Goal: Information Seeking & Learning: Understand process/instructions

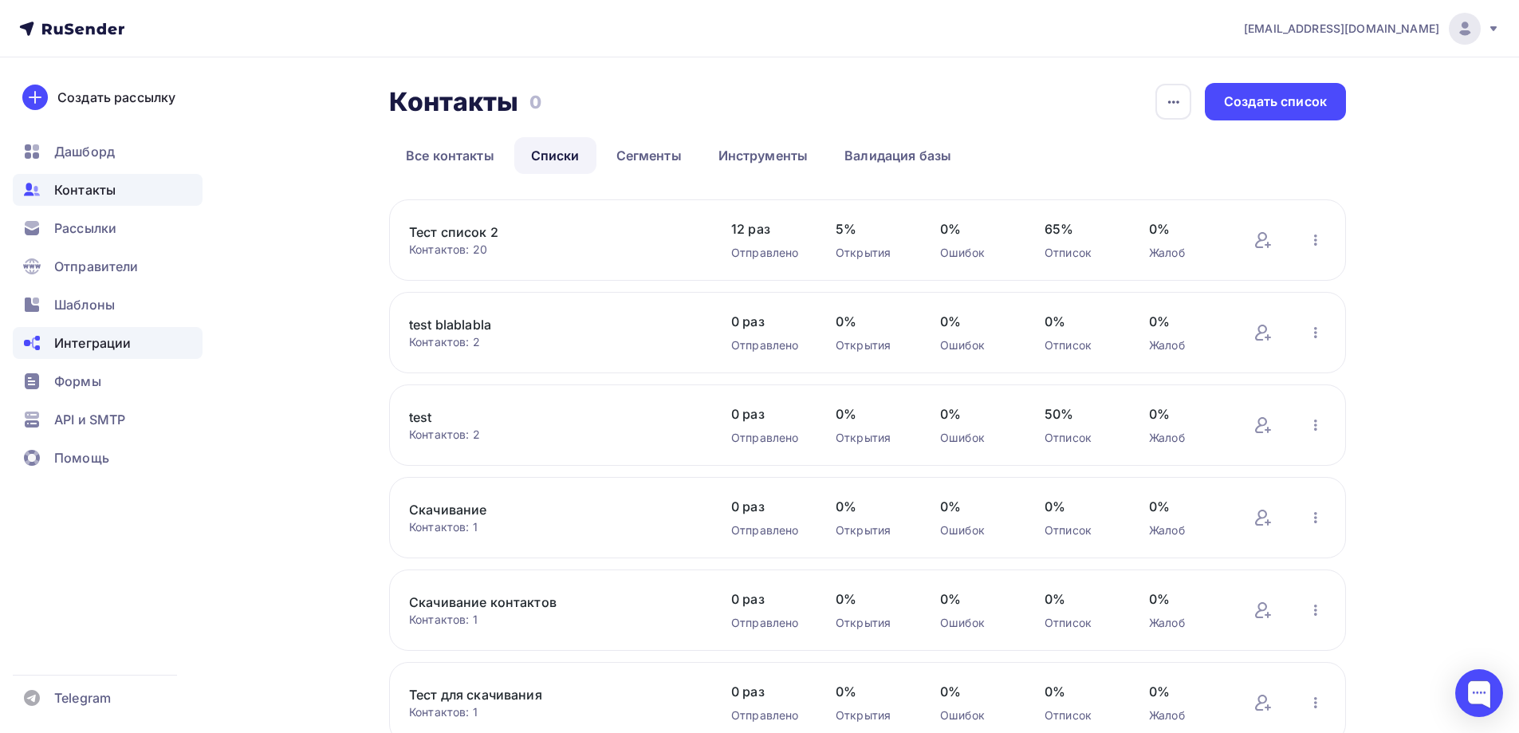
click at [113, 348] on span "Интеграции" at bounding box center [92, 342] width 77 height 19
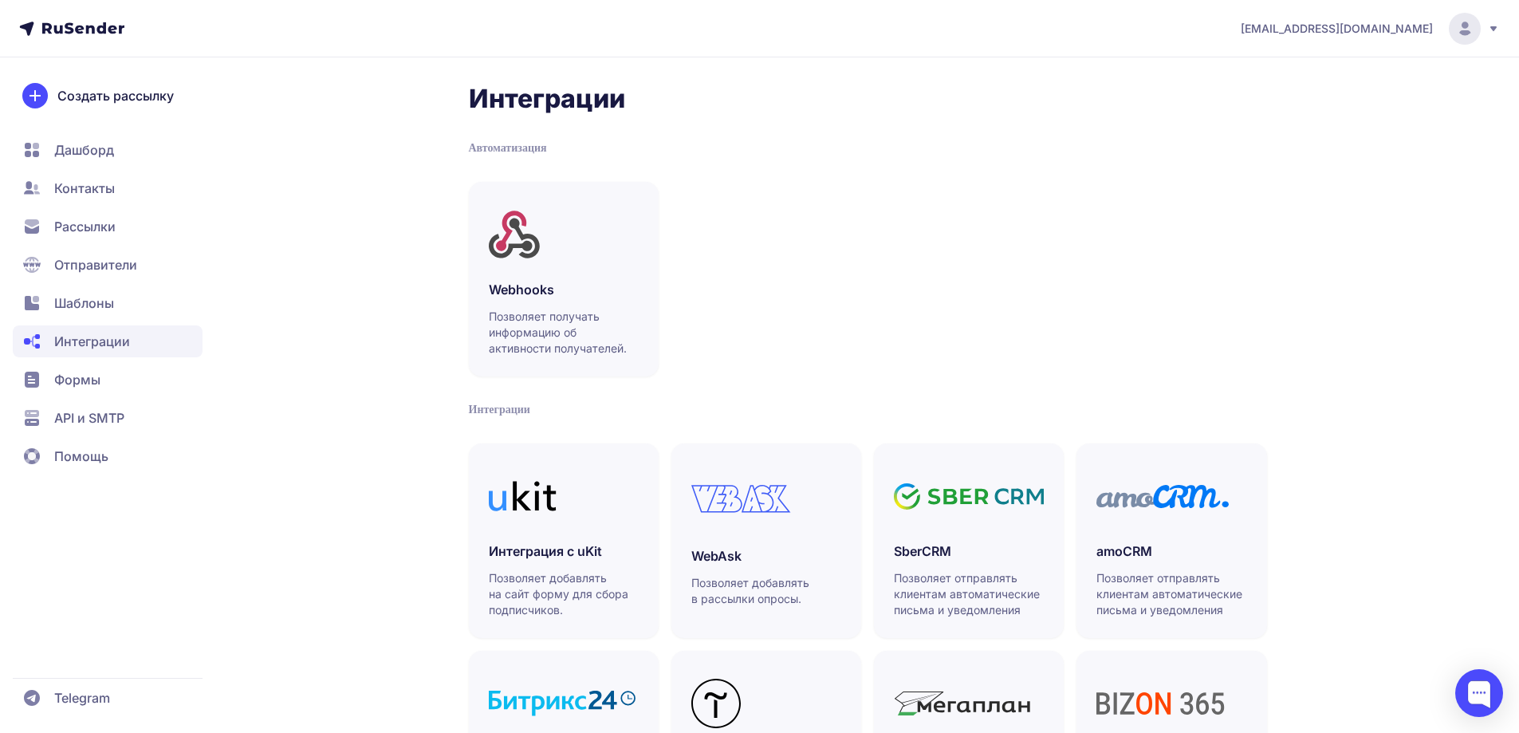
click at [513, 145] on div "Автоматизация" at bounding box center [868, 148] width 798 height 16
click at [514, 143] on div "Автоматизация" at bounding box center [868, 148] width 798 height 16
copy div "Автоматизация"
click at [488, 403] on div "Интеграции" at bounding box center [868, 410] width 798 height 16
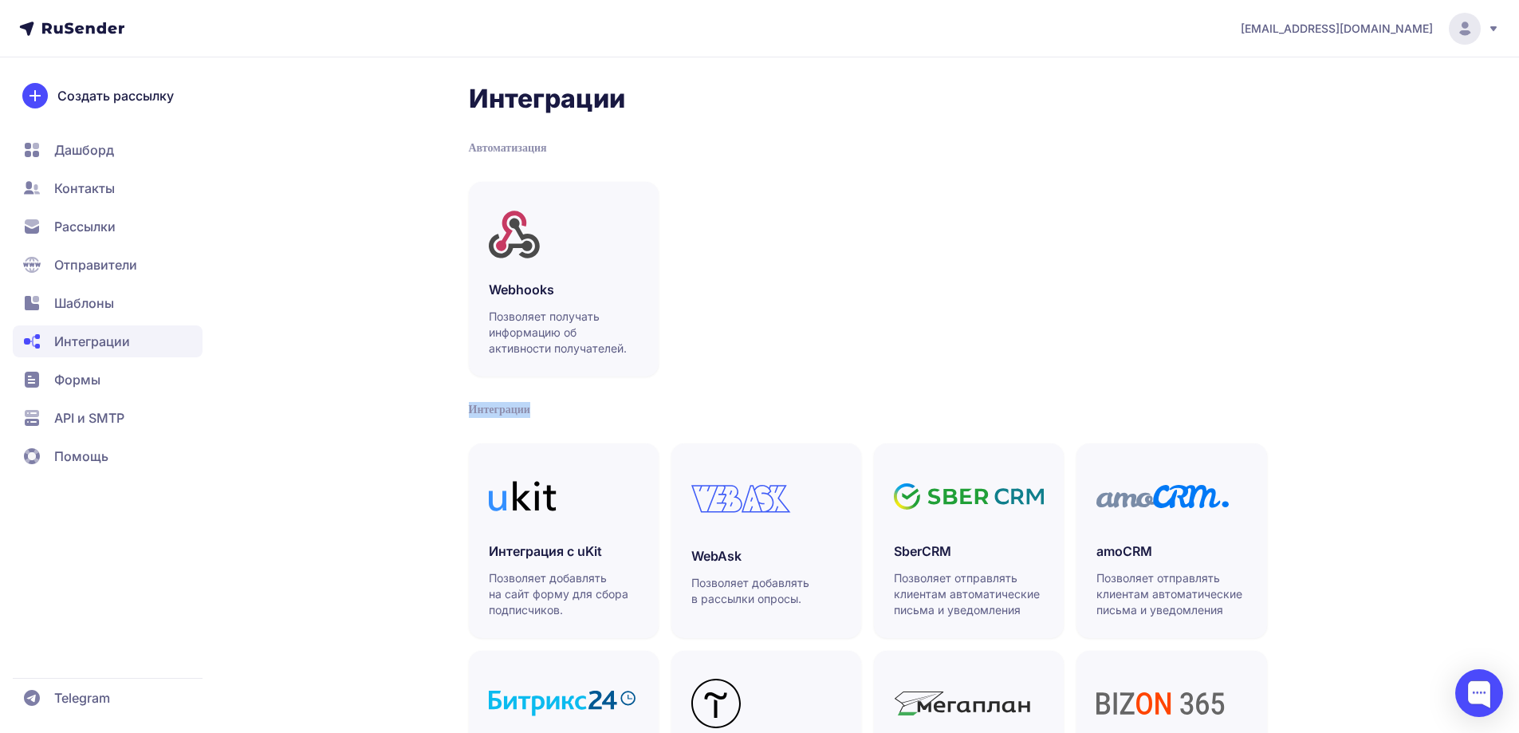
click at [488, 403] on div "Интеграции" at bounding box center [868, 410] width 798 height 16
copy div "Интеграции"
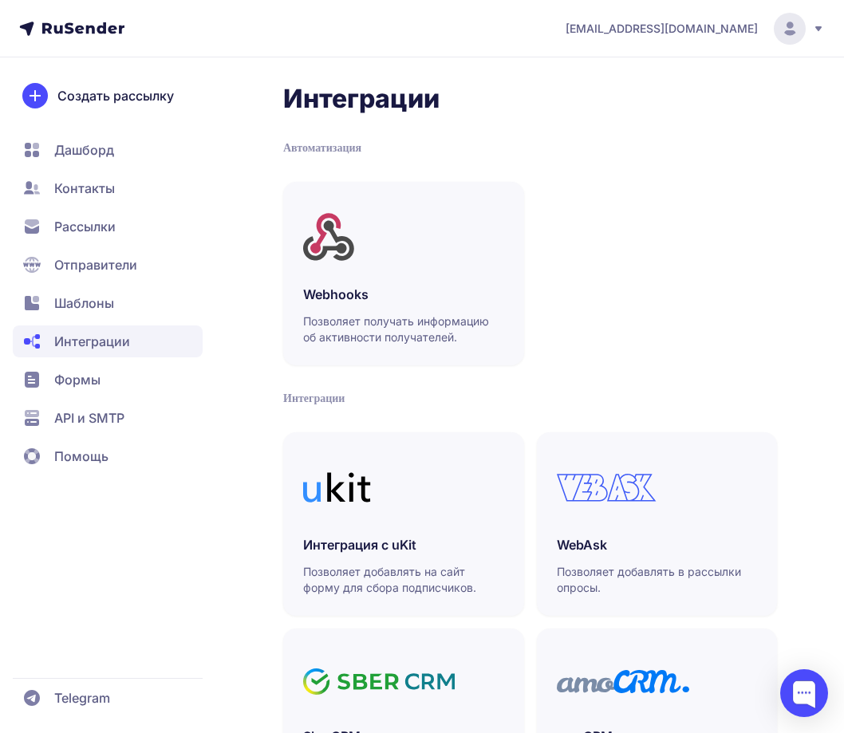
drag, startPoint x: 327, startPoint y: 136, endPoint x: 317, endPoint y: 143, distance: 12.2
click at [317, 143] on div "Автоматизация" at bounding box center [530, 148] width 494 height 16
click at [297, 679] on link "SberCRM Позволяет отправлять клиентам автоматические письма и уведомления" at bounding box center [403, 725] width 241 height 195
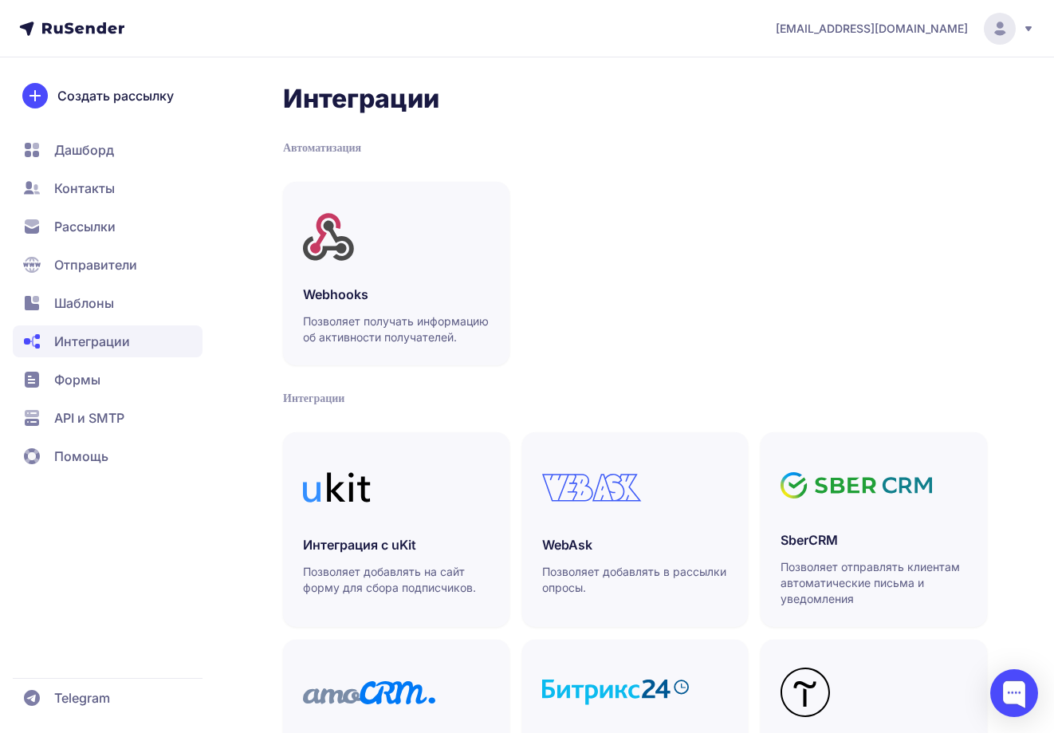
click at [80, 187] on span "Контакты" at bounding box center [84, 188] width 61 height 19
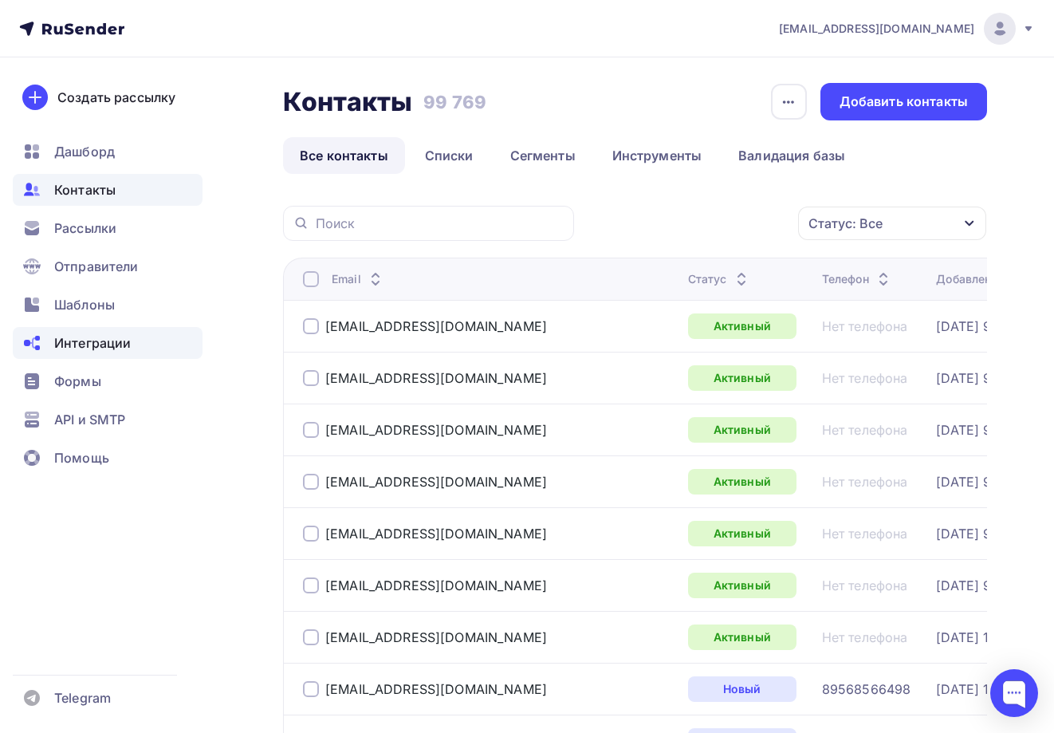
click at [77, 334] on span "Интеграции" at bounding box center [92, 342] width 77 height 19
